Goal: Task Accomplishment & Management: Use online tool/utility

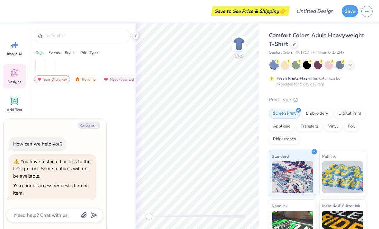
type textarea "x"
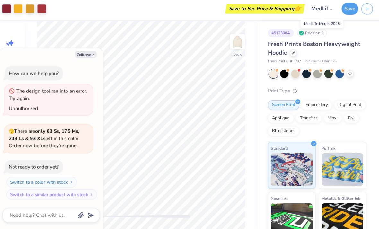
click at [323, 9] on input "MedLife Merch 2025" at bounding box center [323, 11] width 32 height 13
type textarea "x"
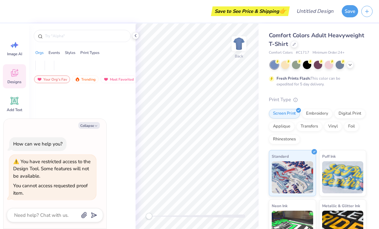
type textarea "x"
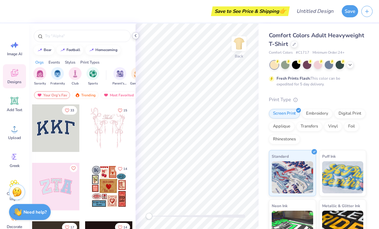
click at [137, 38] on icon at bounding box center [135, 35] width 5 height 5
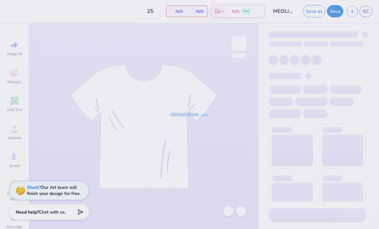
type input "50"
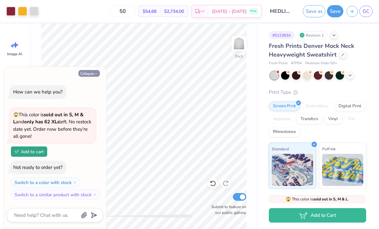
click at [92, 74] on button "Collapse" at bounding box center [89, 73] width 22 height 7
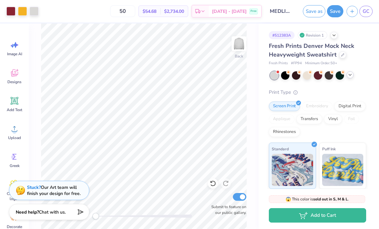
click at [350, 76] on icon at bounding box center [350, 74] width 5 height 5
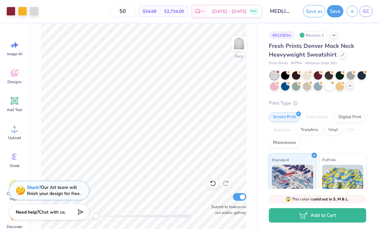
click at [311, 98] on div "Fresh Prints Denver Mock Neck Heavyweight Sweatshirt Fresh Prints # FP94 Minimu…" at bounding box center [317, 170] width 97 height 257
click at [331, 86] on div at bounding box center [329, 86] width 8 height 8
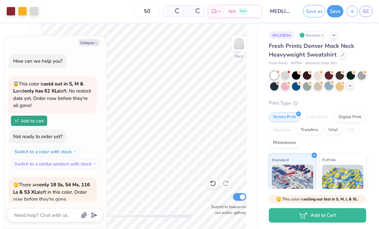
scroll to position [61, 0]
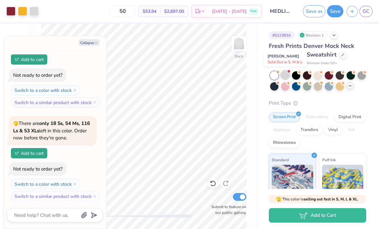
click at [286, 76] on div at bounding box center [285, 75] width 8 height 8
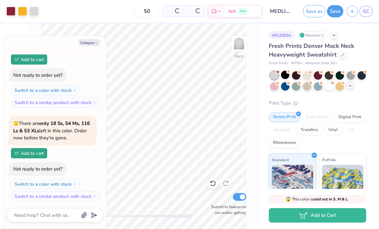
scroll to position [162, 0]
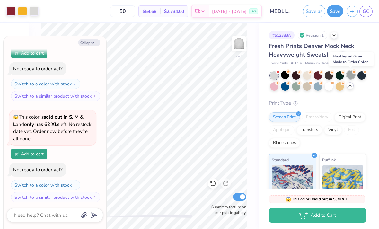
click at [350, 76] on div at bounding box center [351, 75] width 8 height 8
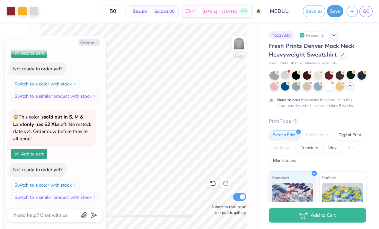
scroll to position [222, 0]
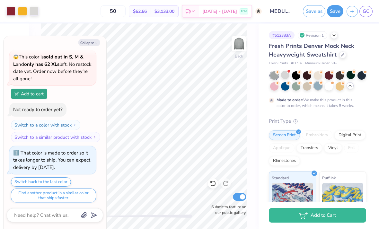
click at [313, 88] on div at bounding box center [318, 80] width 96 height 19
click at [319, 86] on div at bounding box center [318, 86] width 8 height 8
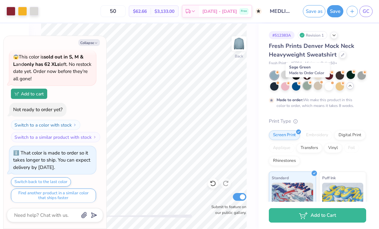
click at [307, 86] on div at bounding box center [307, 86] width 8 height 8
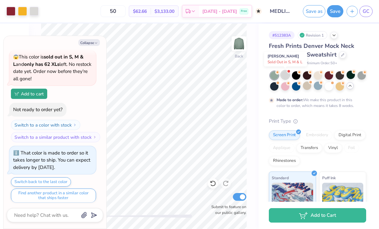
click at [285, 77] on div at bounding box center [285, 75] width 8 height 8
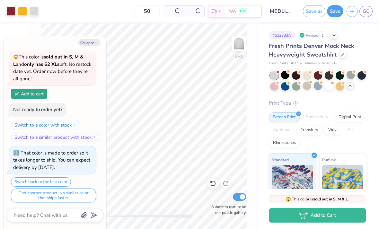
scroll to position [361, 0]
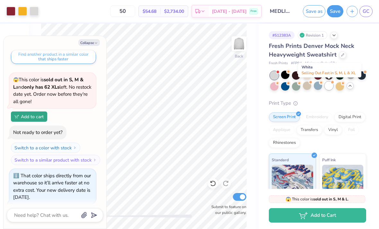
click at [330, 88] on div at bounding box center [329, 86] width 8 height 8
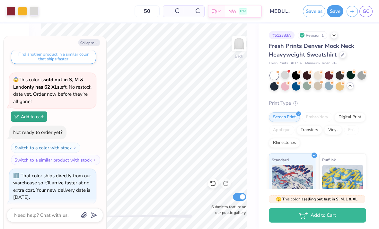
scroll to position [454, 0]
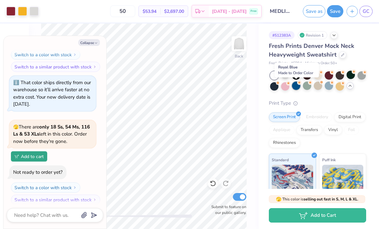
click at [297, 87] on div at bounding box center [296, 86] width 8 height 8
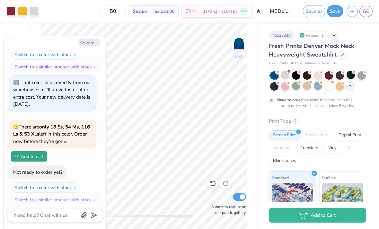
scroll to position [514, 0]
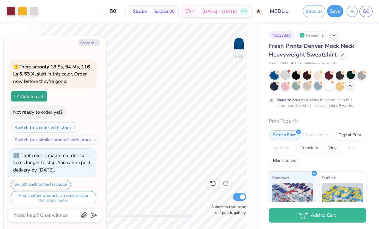
click at [286, 76] on div at bounding box center [285, 75] width 8 height 8
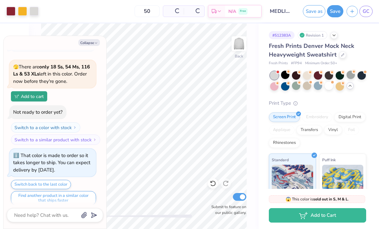
scroll to position [653, 0]
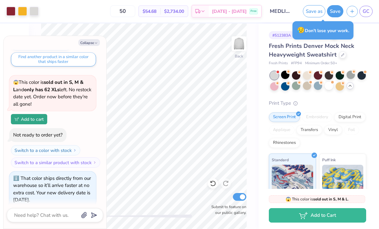
type textarea "x"
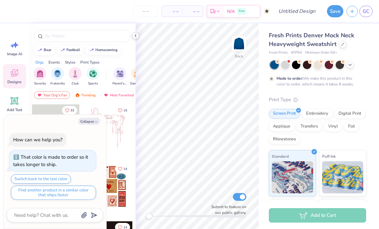
click at [138, 36] on icon at bounding box center [135, 35] width 5 height 5
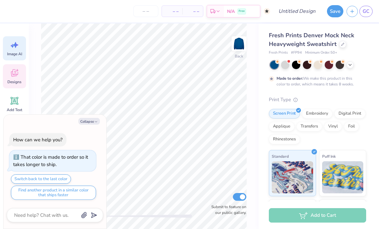
click at [9, 48] on div "Image AI" at bounding box center [14, 48] width 23 height 24
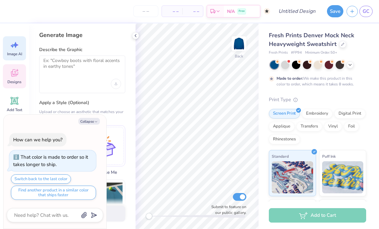
click at [15, 79] on div "Designs" at bounding box center [14, 76] width 23 height 24
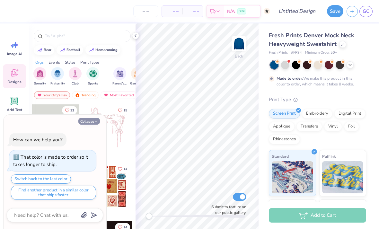
click at [96, 124] on icon "button" at bounding box center [96, 122] width 4 height 4
type textarea "x"
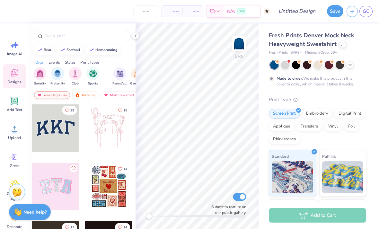
click at [60, 97] on div "Your Org's Fav" at bounding box center [52, 95] width 36 height 8
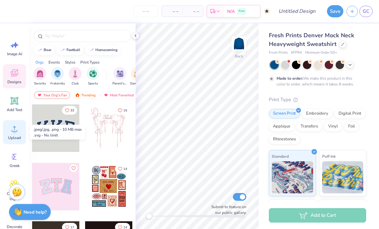
click at [19, 135] on span "Upload" at bounding box center [14, 137] width 13 height 5
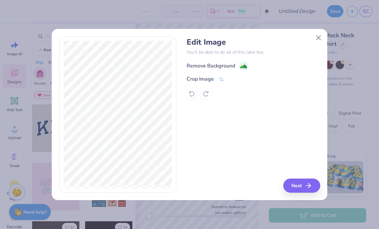
click at [211, 62] on div "Remove Background" at bounding box center [253, 65] width 133 height 8
click at [209, 65] on div "Remove Background" at bounding box center [211, 66] width 49 height 8
click at [300, 190] on button "Next" at bounding box center [303, 186] width 37 height 14
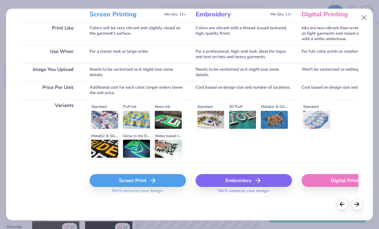
scroll to position [91, 0]
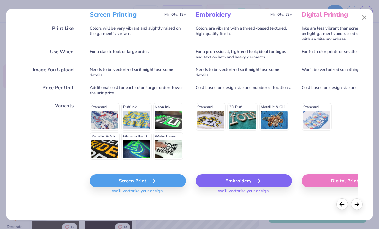
click at [158, 181] on div "Screen Print" at bounding box center [138, 181] width 96 height 13
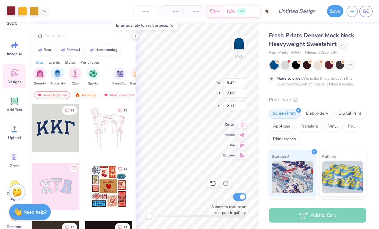
click at [13, 12] on div at bounding box center [10, 10] width 9 height 9
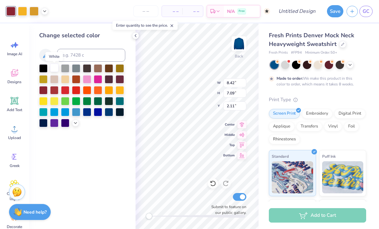
click at [55, 68] on div at bounding box center [54, 68] width 8 height 8
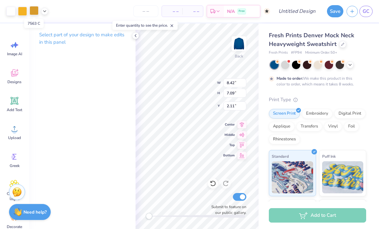
click at [32, 14] on div at bounding box center [34, 10] width 9 height 9
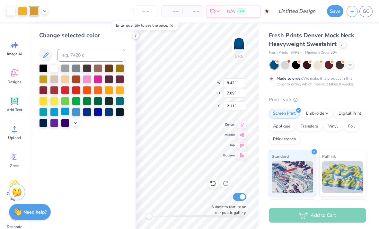
click at [66, 114] on div at bounding box center [65, 111] width 8 height 8
click at [74, 114] on div at bounding box center [76, 111] width 8 height 8
click at [85, 112] on div at bounding box center [87, 111] width 8 height 8
click at [68, 109] on div at bounding box center [65, 111] width 8 height 8
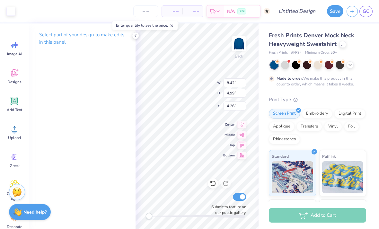
type input "0.72"
type input "1.22"
type input "2.71"
click at [12, 11] on div at bounding box center [10, 10] width 9 height 9
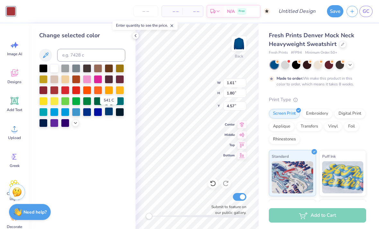
click at [109, 116] on div at bounding box center [109, 111] width 8 height 8
click at [109, 114] on div at bounding box center [109, 111] width 8 height 8
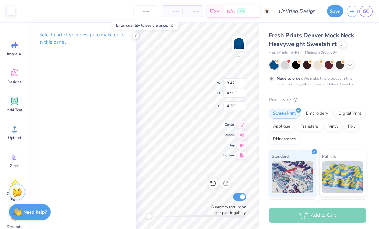
click at [14, 12] on div at bounding box center [10, 10] width 9 height 9
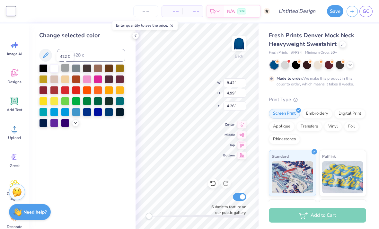
click at [66, 70] on div at bounding box center [65, 68] width 8 height 8
click at [65, 70] on div at bounding box center [65, 68] width 8 height 8
click at [52, 71] on div at bounding box center [54, 68] width 8 height 8
click at [64, 71] on div at bounding box center [65, 68] width 8 height 8
click at [58, 70] on div at bounding box center [54, 68] width 8 height 8
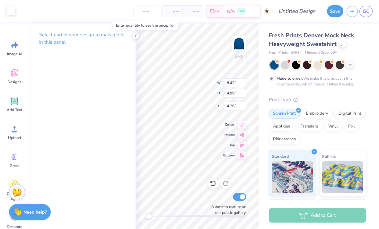
click at [13, 13] on div at bounding box center [10, 10] width 9 height 9
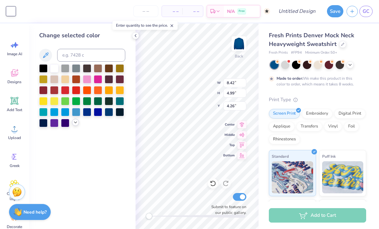
click at [76, 125] on icon at bounding box center [75, 122] width 5 height 5
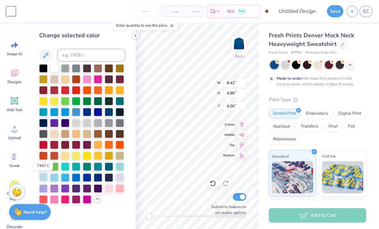
click at [44, 180] on div at bounding box center [43, 177] width 8 height 8
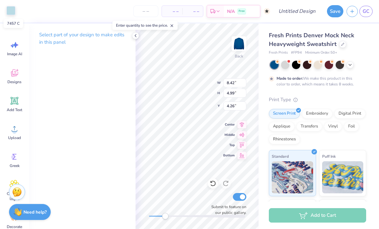
click at [12, 12] on div at bounding box center [10, 10] width 9 height 9
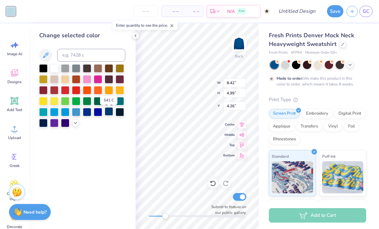
click at [111, 116] on div at bounding box center [109, 111] width 8 height 8
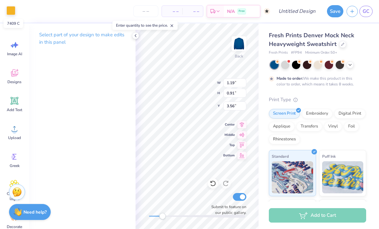
click at [11, 12] on div at bounding box center [10, 10] width 9 height 9
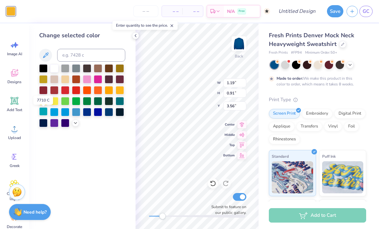
click at [45, 112] on div at bounding box center [43, 111] width 8 height 8
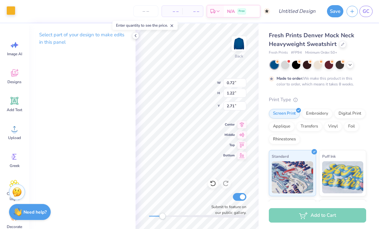
click at [9, 13] on div at bounding box center [10, 10] width 9 height 9
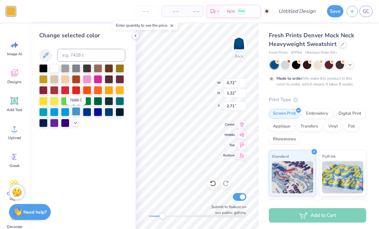
click at [76, 115] on div at bounding box center [76, 111] width 8 height 8
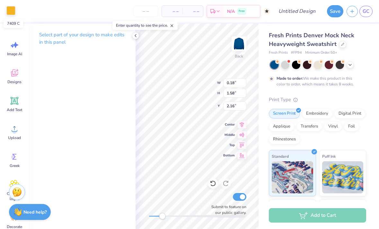
click at [9, 12] on div at bounding box center [10, 10] width 9 height 9
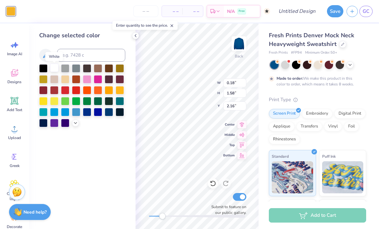
click at [53, 71] on div at bounding box center [54, 68] width 8 height 8
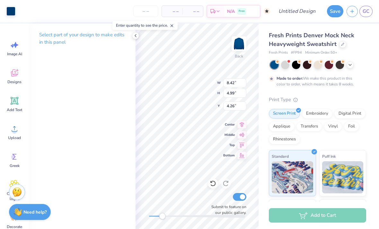
type input "1.61"
type input "1.80"
type input "4.57"
click at [35, 10] on div at bounding box center [34, 10] width 9 height 9
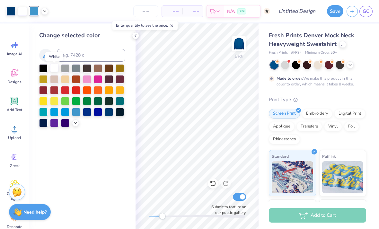
click at [55, 71] on div at bounding box center [54, 68] width 8 height 8
click at [36, 14] on div at bounding box center [34, 10] width 9 height 9
click at [55, 71] on div at bounding box center [54, 68] width 8 height 8
click at [32, 13] on div at bounding box center [34, 10] width 9 height 9
click at [55, 72] on div at bounding box center [54, 68] width 8 height 8
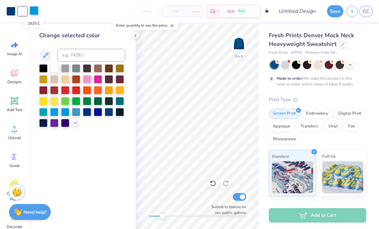
click at [35, 11] on div at bounding box center [34, 10] width 9 height 9
click at [55, 71] on div at bounding box center [54, 68] width 8 height 8
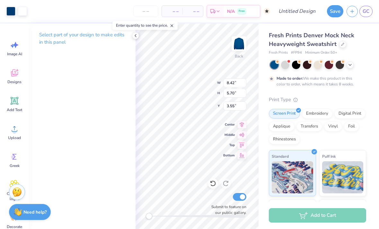
click at [152, 214] on div "Accessibility label" at bounding box center [149, 216] width 6 height 6
type input "0.50"
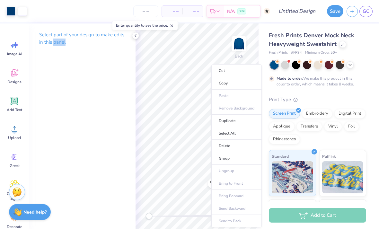
type input "0.85"
click at [75, 88] on div "Select part of your design to make edits in this panel" at bounding box center [82, 126] width 107 height 206
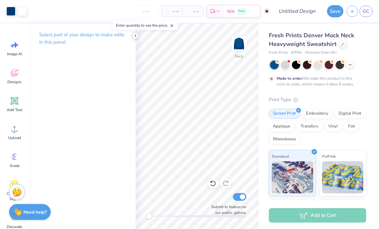
click at [137, 36] on icon at bounding box center [135, 35] width 5 height 5
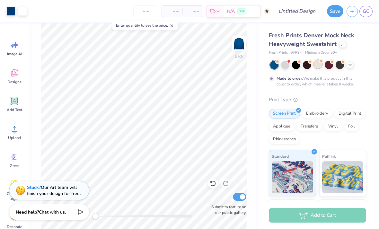
click at [318, 66] on div at bounding box center [318, 64] width 8 height 8
click at [16, 103] on icon at bounding box center [15, 101] width 6 height 6
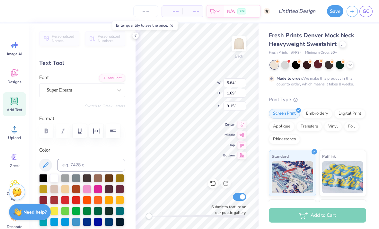
scroll to position [0, 1]
type textarea "MEDLIFE"
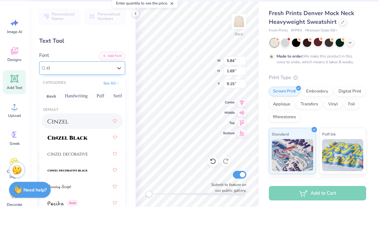
click at [67, 141] on img at bounding box center [58, 143] width 21 height 5
type input "ci"
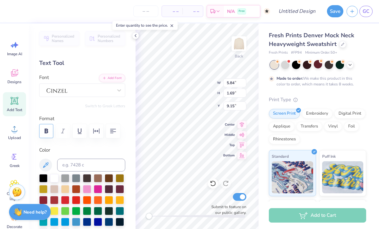
click at [44, 130] on icon "button" at bounding box center [46, 131] width 8 height 8
type input "0.50"
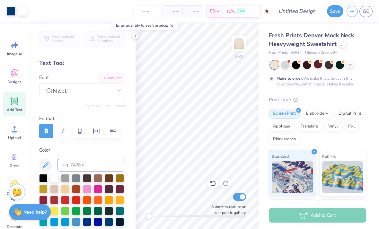
scroll to position [0, 0]
click at [350, 67] on div at bounding box center [350, 64] width 7 height 7
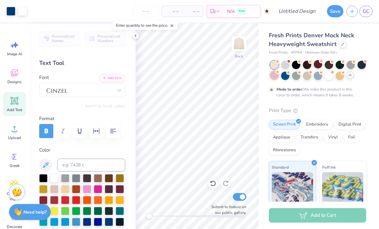
click at [276, 76] on div at bounding box center [274, 75] width 8 height 8
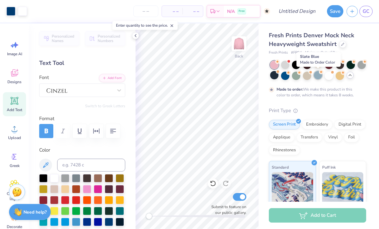
click at [318, 77] on div at bounding box center [318, 75] width 8 height 8
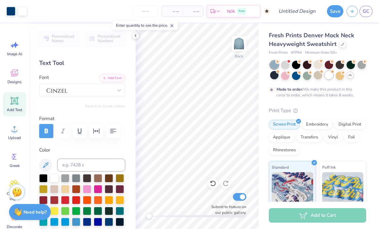
click at [330, 77] on div at bounding box center [329, 75] width 8 height 8
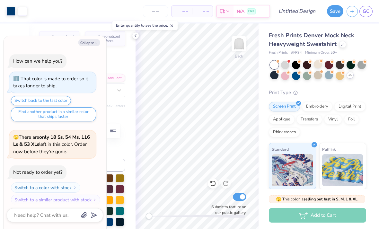
scroll to position [118, 0]
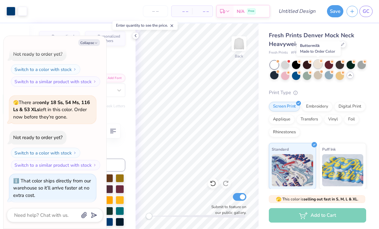
click at [320, 64] on div at bounding box center [318, 64] width 8 height 8
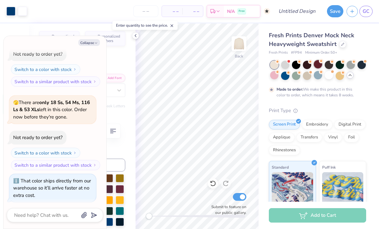
scroll to position [171, 0]
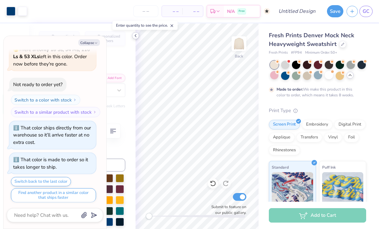
click at [137, 35] on icon at bounding box center [135, 35] width 5 height 5
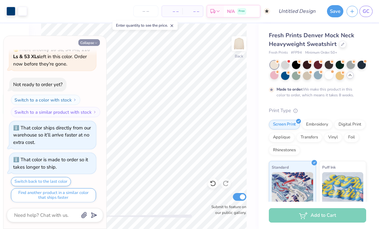
click at [91, 44] on button "Collapse" at bounding box center [89, 42] width 22 height 7
type textarea "x"
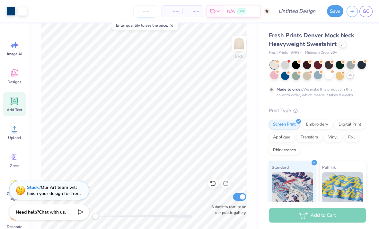
click at [143, 11] on input "number" at bounding box center [145, 11] width 25 height 12
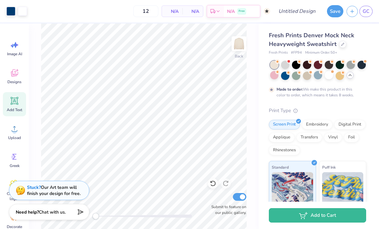
type input "50"
click at [286, 66] on div at bounding box center [285, 64] width 8 height 8
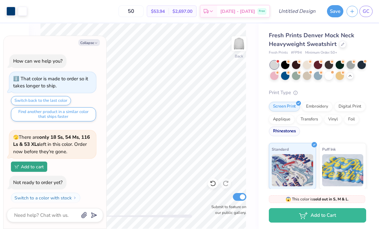
scroll to position [331, 0]
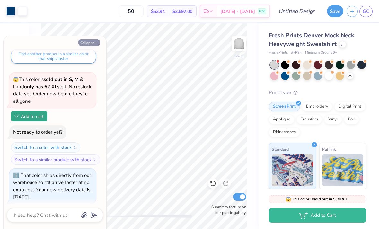
click at [89, 45] on button "Collapse" at bounding box center [89, 42] width 22 height 7
type textarea "x"
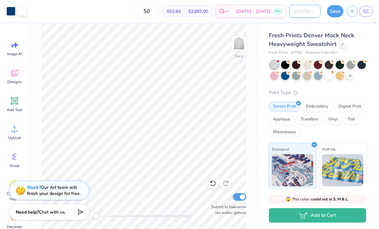
click at [303, 11] on input "Design Title" at bounding box center [305, 11] width 32 height 13
type input "Medlife crewneck"
click at [242, 196] on input "Submit to feature on our public gallery." at bounding box center [240, 197] width 14 height 8
checkbox input "false"
click at [337, 12] on button "Save" at bounding box center [335, 10] width 16 height 12
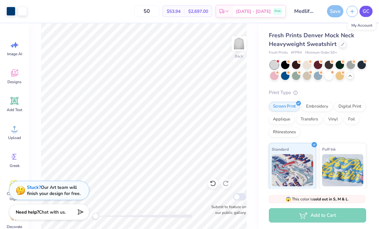
click at [371, 12] on link "GC" at bounding box center [366, 11] width 13 height 11
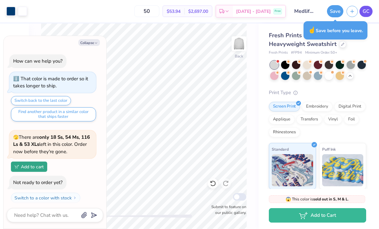
scroll to position [355, 0]
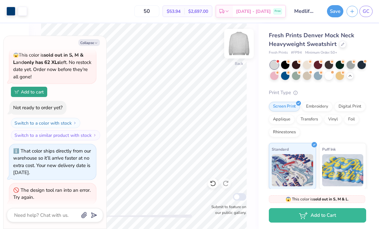
click at [233, 51] on img at bounding box center [239, 44] width 26 height 26
click at [241, 44] on img at bounding box center [239, 44] width 26 height 26
click at [87, 41] on button "Collapse" at bounding box center [89, 42] width 22 height 7
type textarea "x"
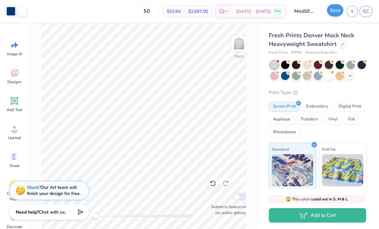
click at [336, 13] on button "Save" at bounding box center [335, 10] width 16 height 12
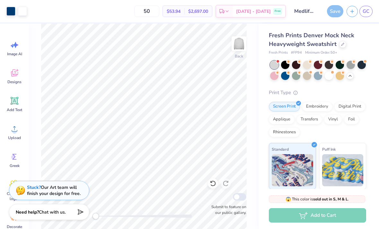
click at [289, 0] on div "Design Title Medlife crewneck" at bounding box center [305, 11] width 32 height 23
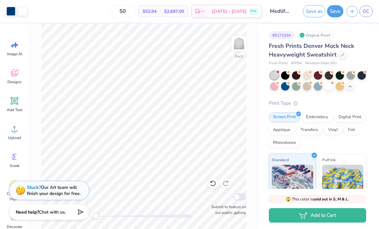
click at [368, 21] on div "Design Saved" at bounding box center [317, 19] width 114 height 29
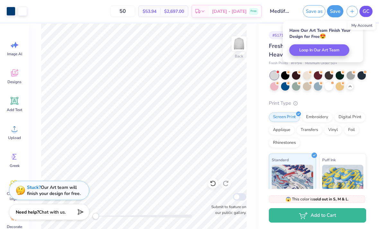
click at [366, 13] on span "GC" at bounding box center [366, 11] width 7 height 7
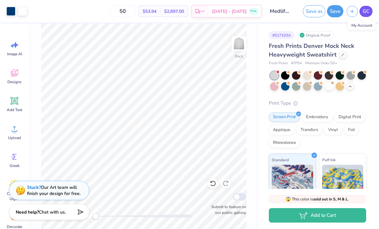
click at [366, 12] on span "GC" at bounding box center [366, 11] width 7 height 7
click at [365, 14] on span "GC" at bounding box center [366, 11] width 7 height 7
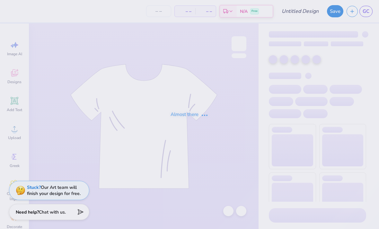
type input "MedLife Merch 2025"
type input "30"
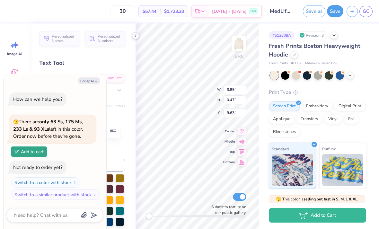
click at [135, 37] on icon at bounding box center [135, 35] width 5 height 5
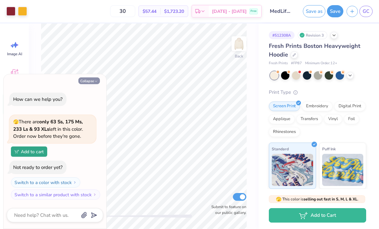
click at [90, 84] on button "Collapse" at bounding box center [89, 80] width 22 height 7
type textarea "x"
